Goal: Information Seeking & Learning: Learn about a topic

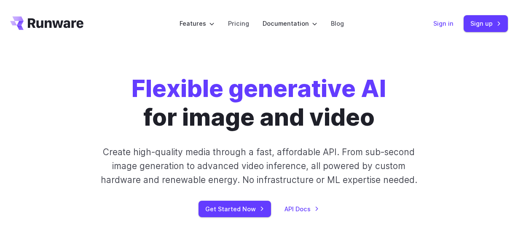
click at [451, 27] on link "Sign in" at bounding box center [444, 24] width 20 height 10
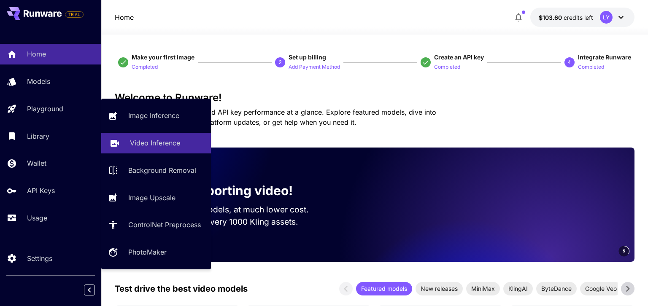
click at [144, 146] on p "Video Inference" at bounding box center [155, 143] width 50 height 10
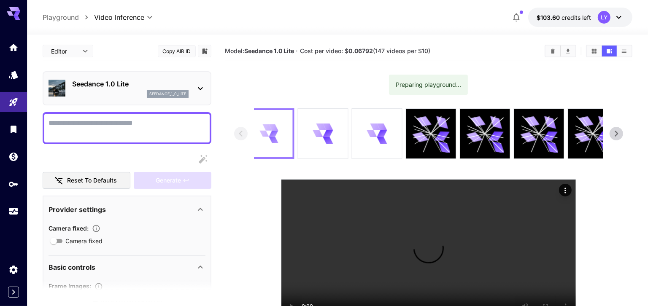
scroll to position [62, 0]
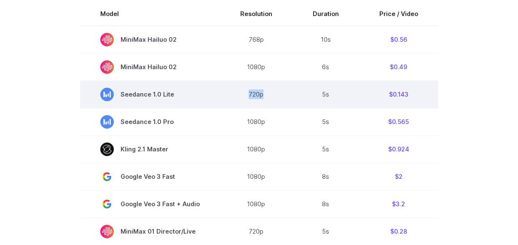
drag, startPoint x: 248, startPoint y: 95, endPoint x: 270, endPoint y: 96, distance: 22.0
click at [270, 96] on td "720p" at bounding box center [256, 94] width 73 height 27
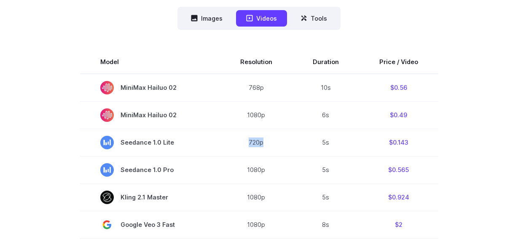
scroll to position [206, 0]
